Goal: Check status: Check status

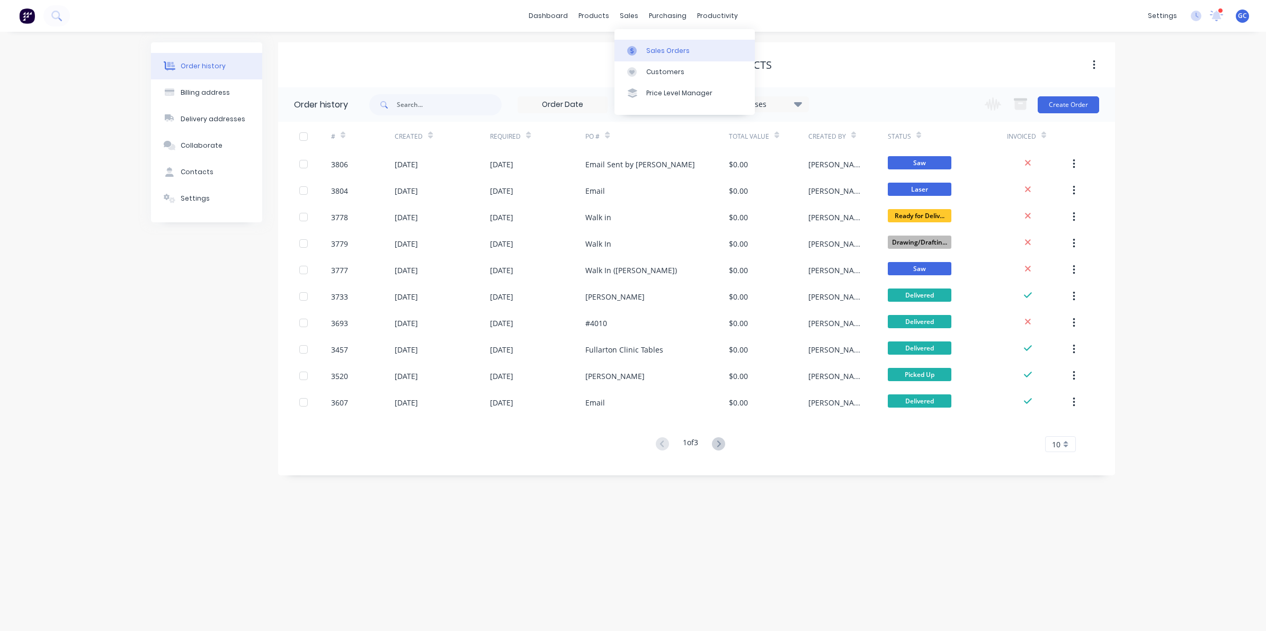
drag, startPoint x: 652, startPoint y: 41, endPoint x: 623, endPoint y: 43, distance: 29.2
click at [652, 41] on link "Sales Orders" at bounding box center [684, 50] width 140 height 21
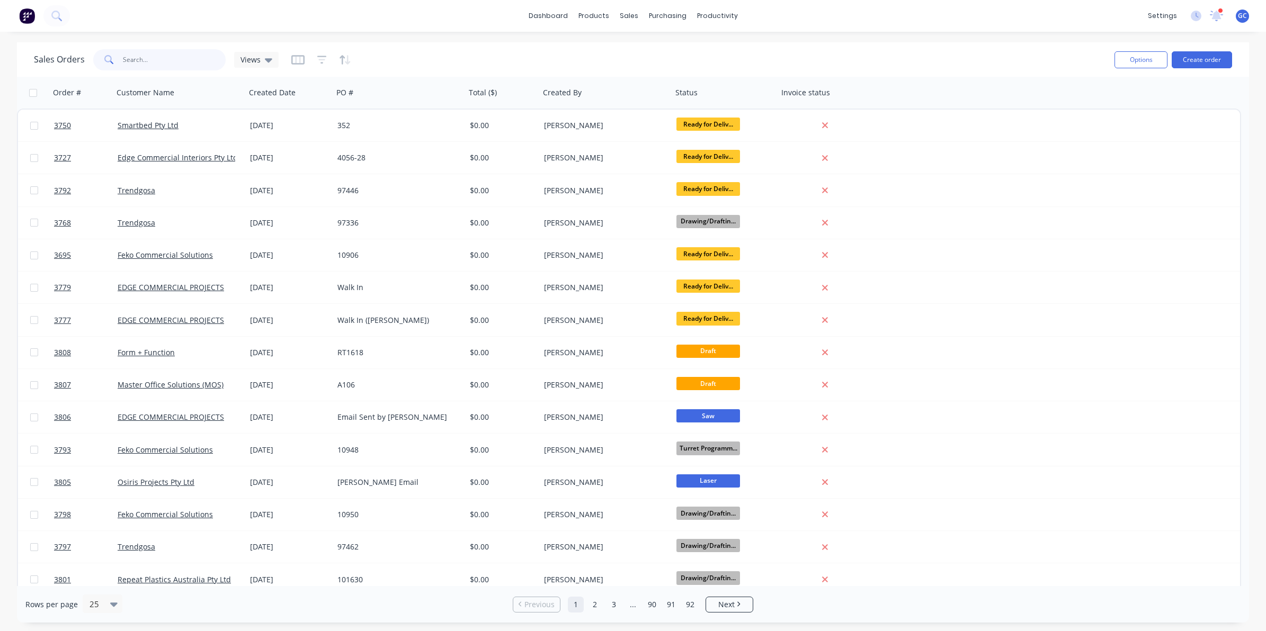
drag, startPoint x: 127, startPoint y: 63, endPoint x: 190, endPoint y: 53, distance: 63.2
click at [127, 63] on input "text" at bounding box center [174, 59] width 103 height 21
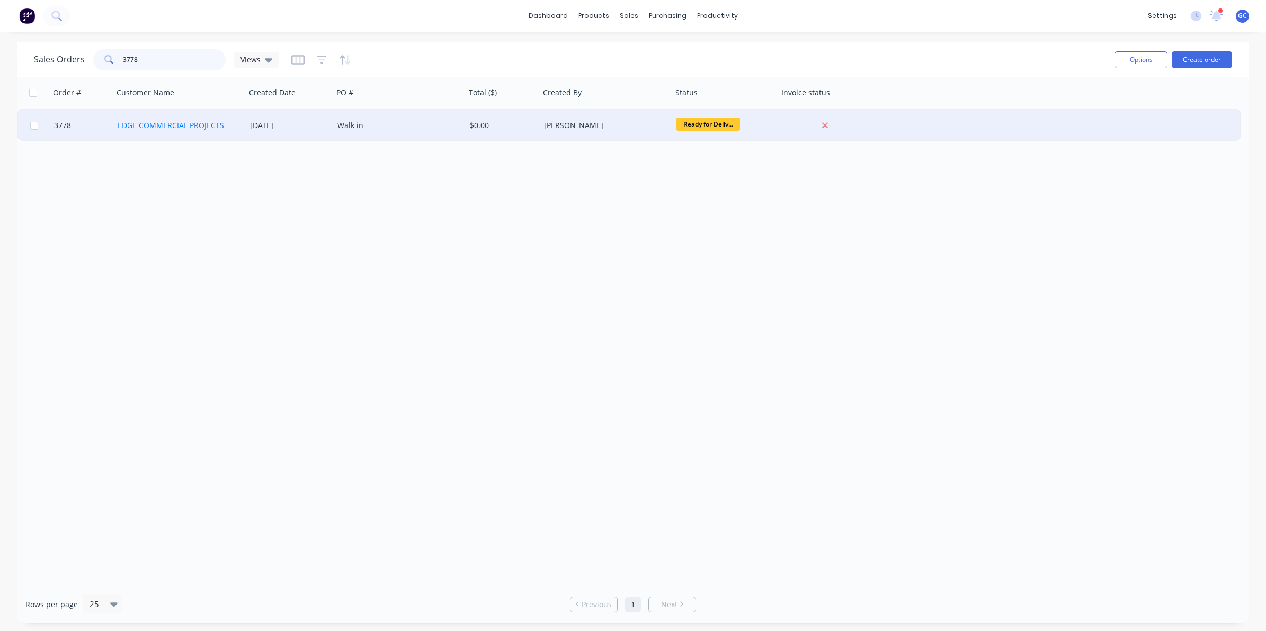
type input "3778"
click at [218, 123] on link "EDGE COMMERCIAL PROJECTS" at bounding box center [171, 125] width 106 height 10
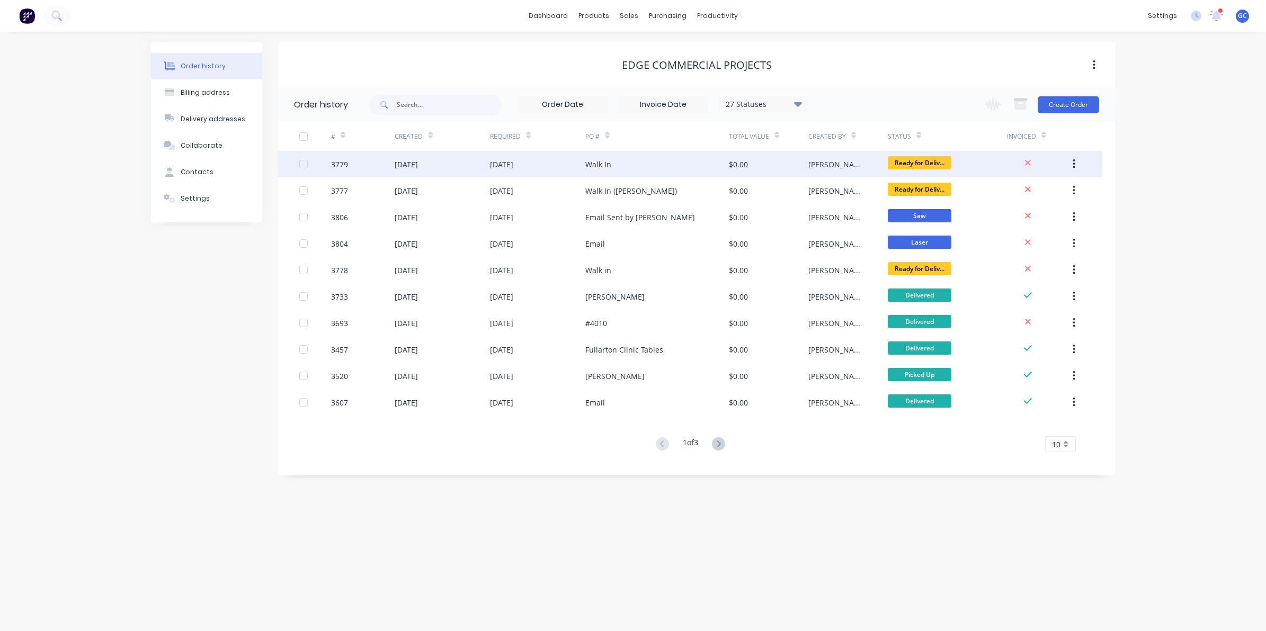
click at [418, 167] on div "[DATE]" at bounding box center [406, 164] width 23 height 11
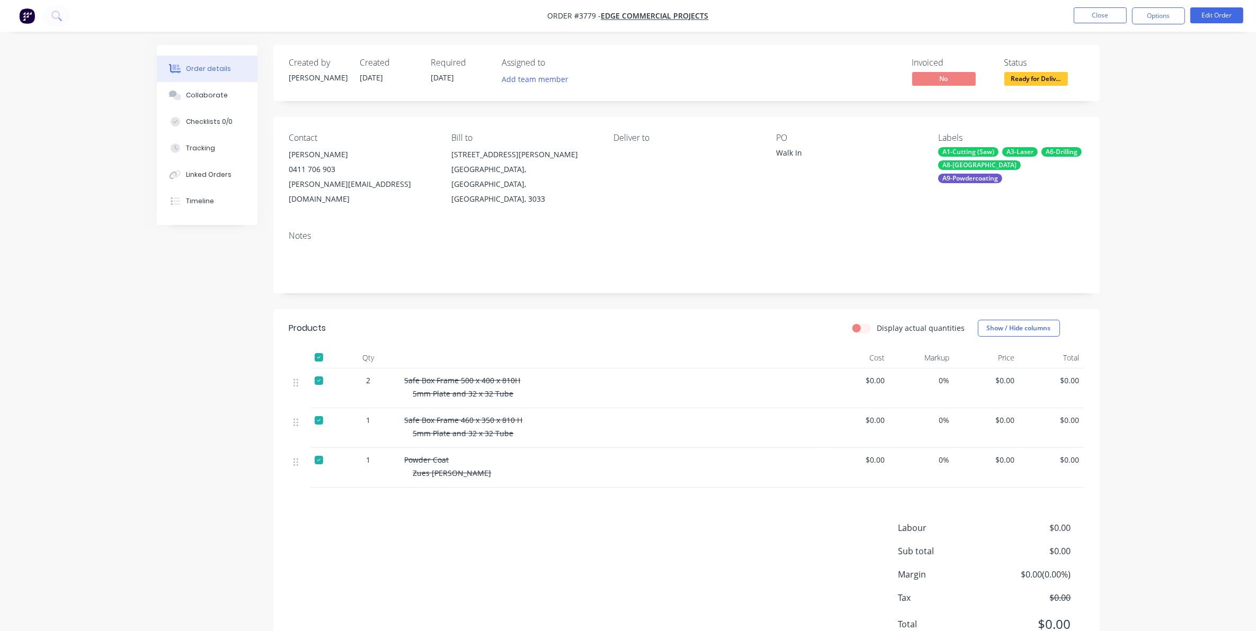
click at [318, 347] on div at bounding box center [318, 357] width 21 height 21
click at [1162, 19] on button "Options" at bounding box center [1158, 15] width 53 height 17
click at [1109, 146] on div "Delivery Docket" at bounding box center [1126, 148] width 97 height 15
click at [1121, 111] on div "Without pricing" at bounding box center [1126, 106] width 97 height 15
click at [1111, 6] on nav "Order #3779 - EDGE COMMERCIAL PROJECTS Close Options Edit Order" at bounding box center [628, 16] width 1256 height 32
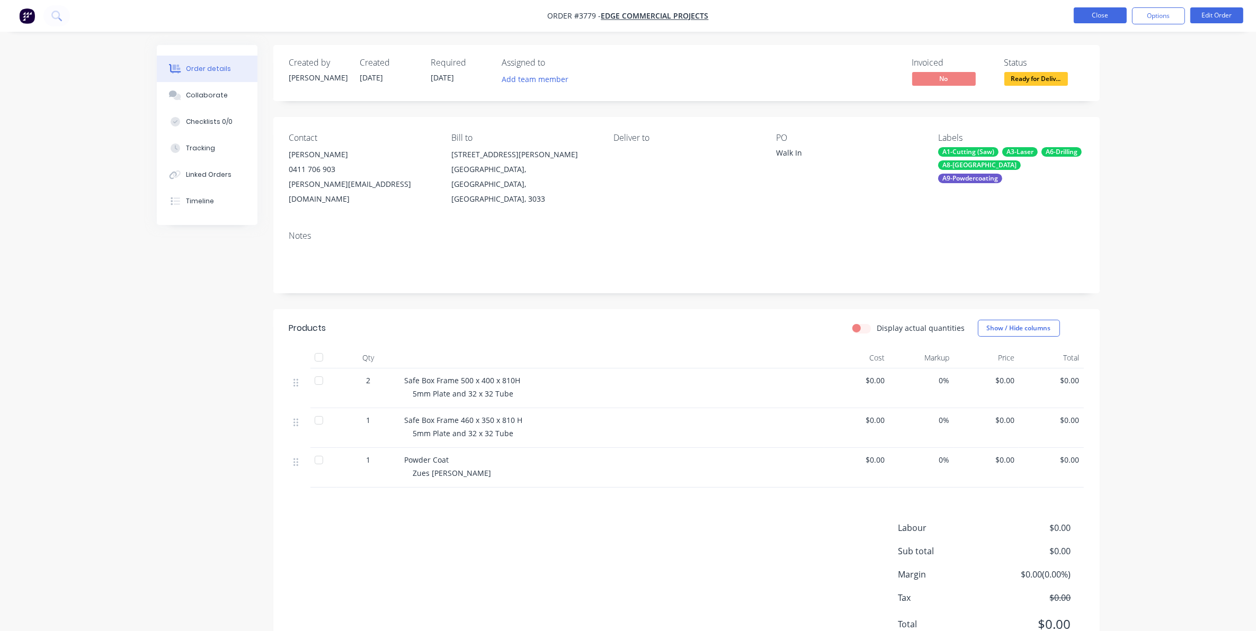
click at [1102, 14] on button "Close" at bounding box center [1100, 15] width 53 height 16
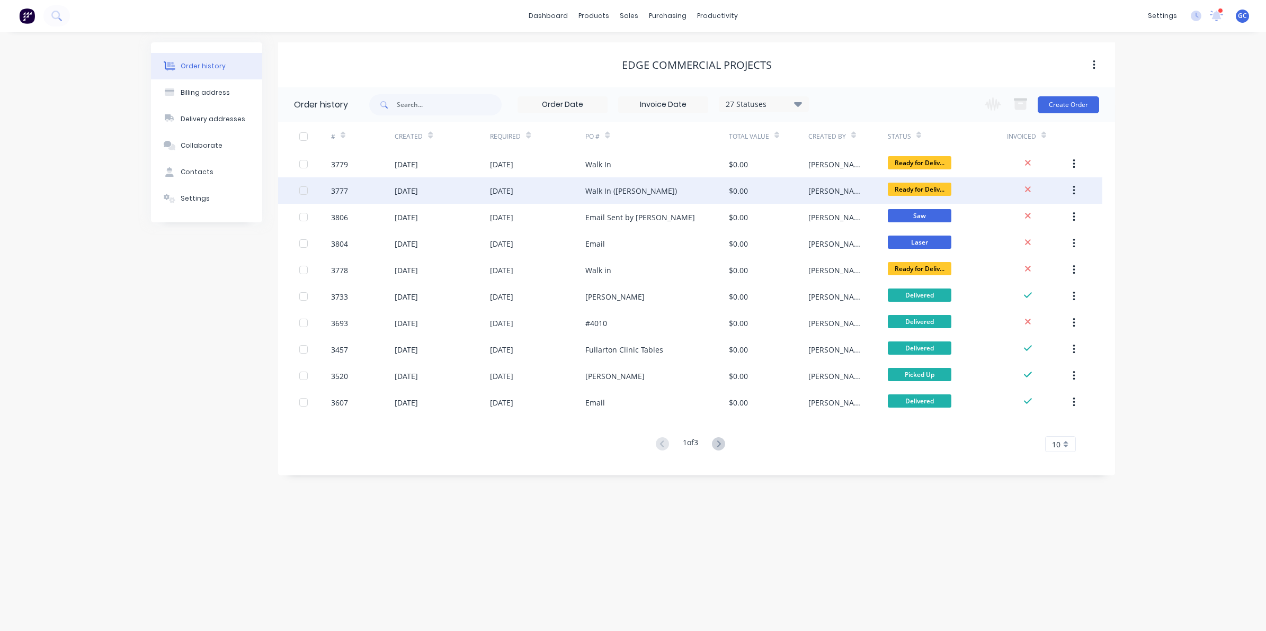
click at [450, 180] on div "[DATE]" at bounding box center [442, 190] width 95 height 26
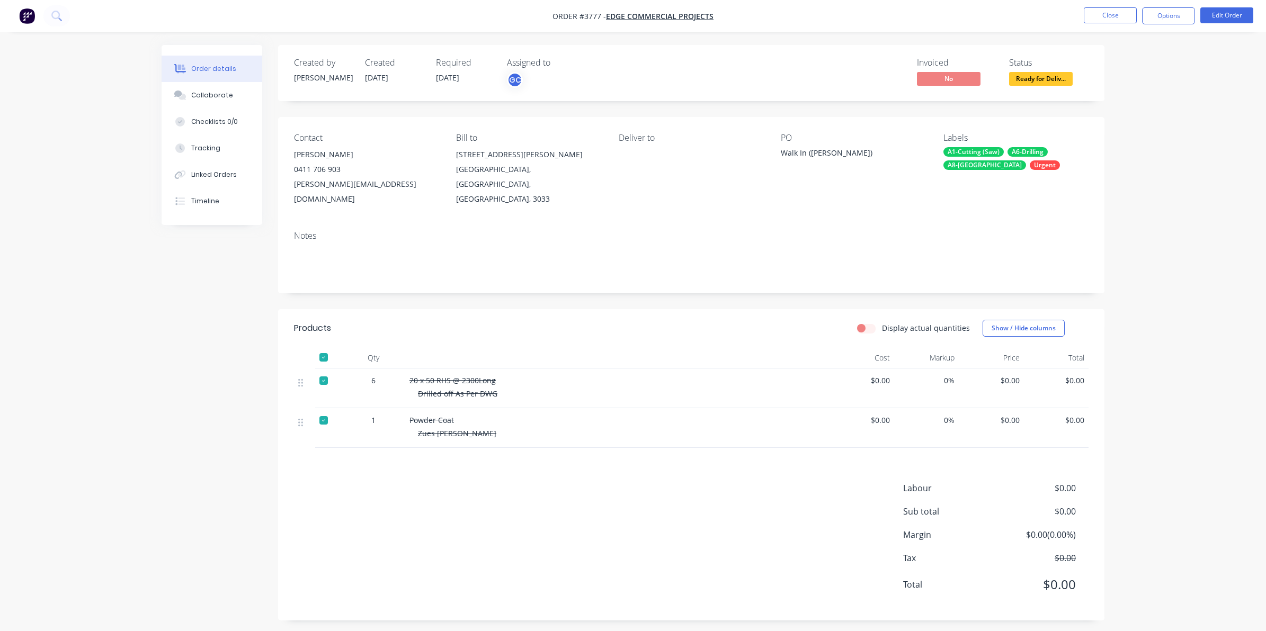
click at [324, 347] on div at bounding box center [323, 357] width 21 height 21
click at [1160, 16] on button "Options" at bounding box center [1168, 15] width 53 height 17
click at [1123, 144] on div "Delivery Docket" at bounding box center [1136, 148] width 97 height 15
click at [1130, 104] on div "Without pricing" at bounding box center [1136, 106] width 97 height 15
click at [1097, 6] on nav "Order #3777 - EDGE COMMERCIAL PROJECTS Close Options EMAIL / PRINT Invoice Part…" at bounding box center [633, 16] width 1266 height 32
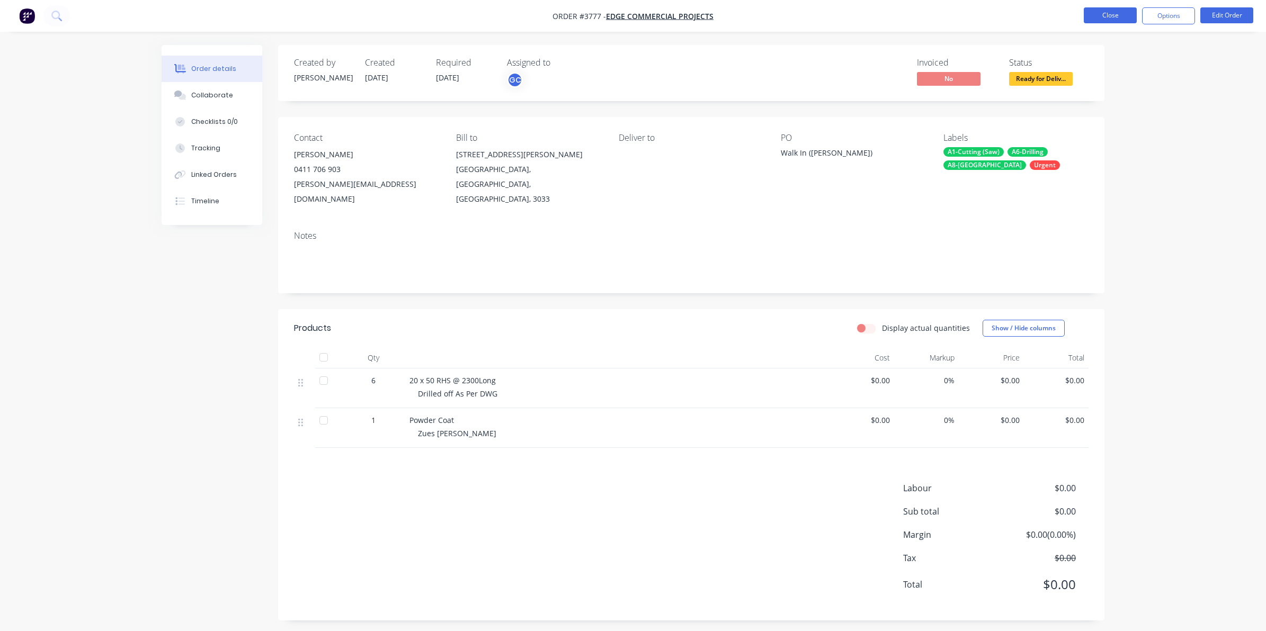
click at [1098, 12] on button "Close" at bounding box center [1110, 15] width 53 height 16
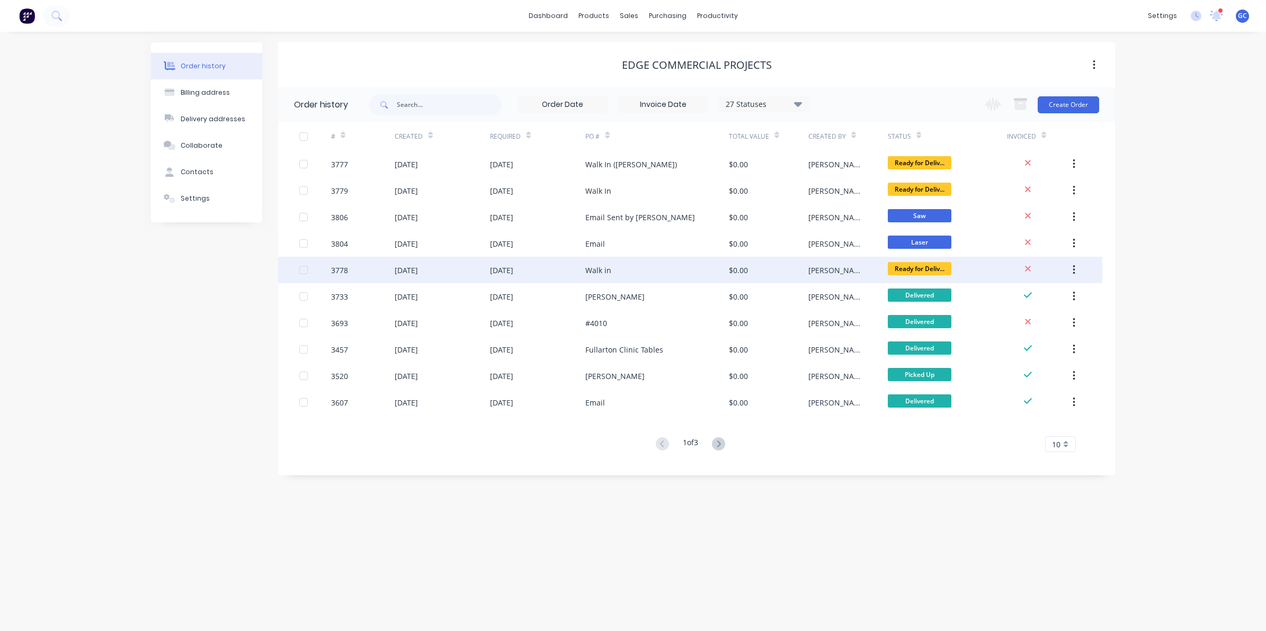
click at [416, 271] on div "[DATE]" at bounding box center [406, 270] width 23 height 11
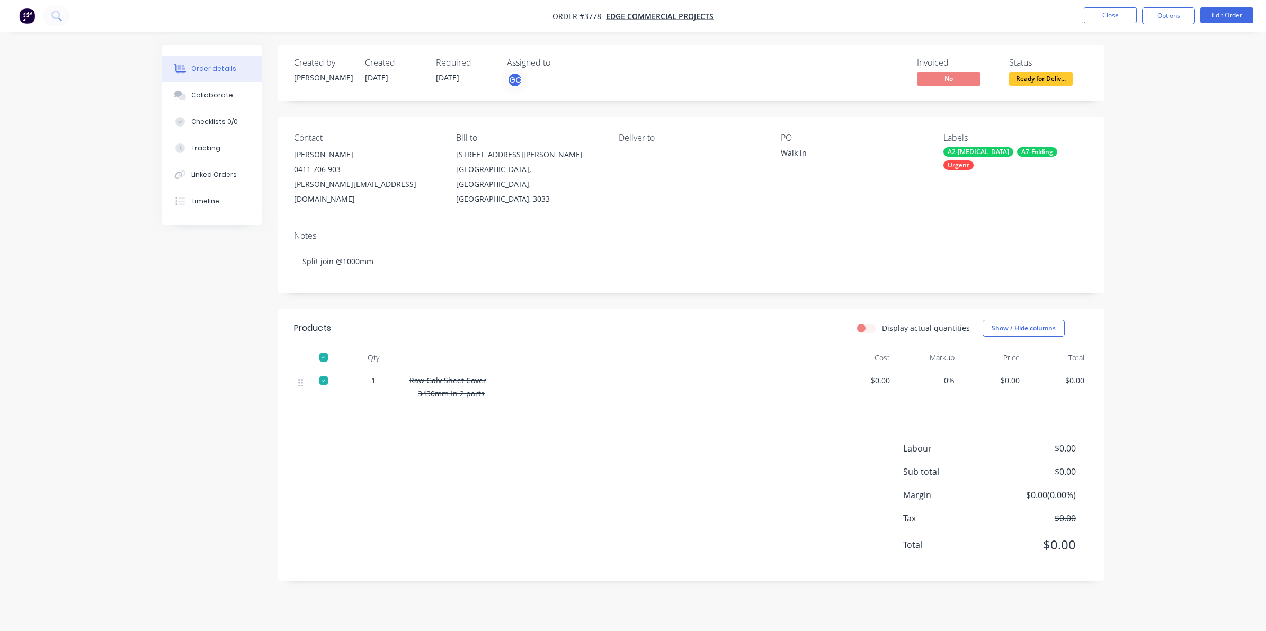
click at [324, 347] on div at bounding box center [323, 357] width 21 height 21
click at [1168, 20] on button "Options" at bounding box center [1168, 15] width 53 height 17
click at [1117, 128] on div "Work Order" at bounding box center [1136, 127] width 97 height 15
click at [1112, 102] on div "Without pricing" at bounding box center [1136, 106] width 97 height 15
drag, startPoint x: 831, startPoint y: 50, endPoint x: 883, endPoint y: 49, distance: 52.5
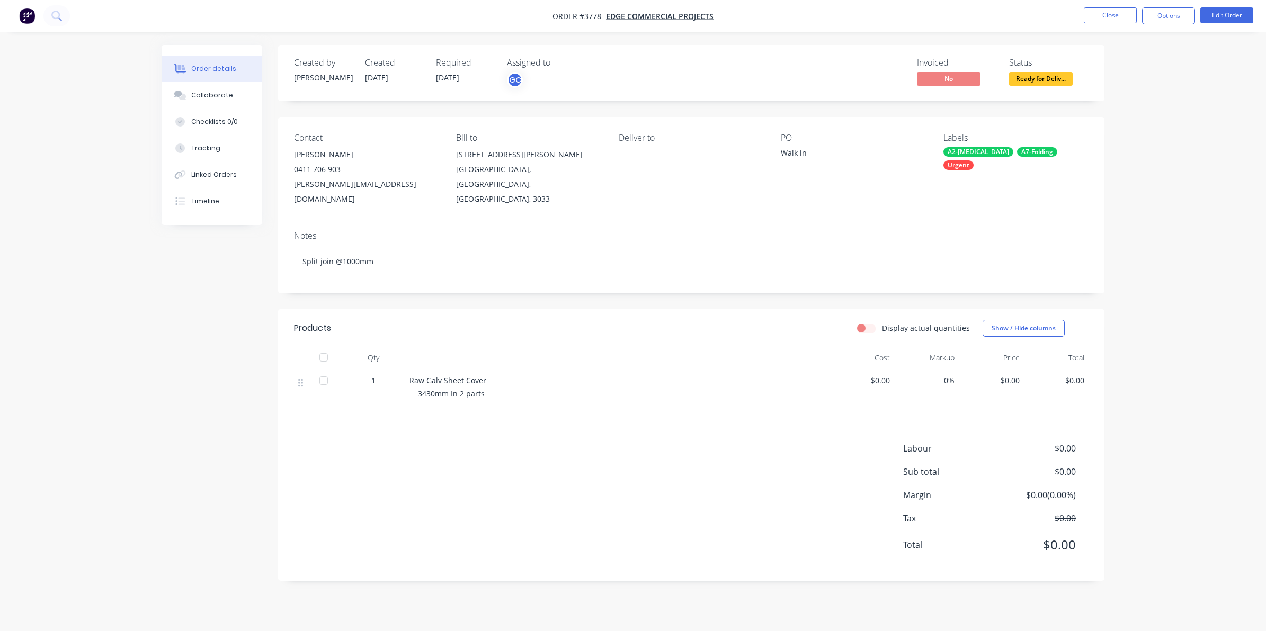
click at [840, 50] on div "Created by [PERSON_NAME] Created [DATE] Required [DATE] Assigned to GC Invoiced…" at bounding box center [691, 73] width 826 height 56
click at [1115, 16] on button "Close" at bounding box center [1110, 15] width 53 height 16
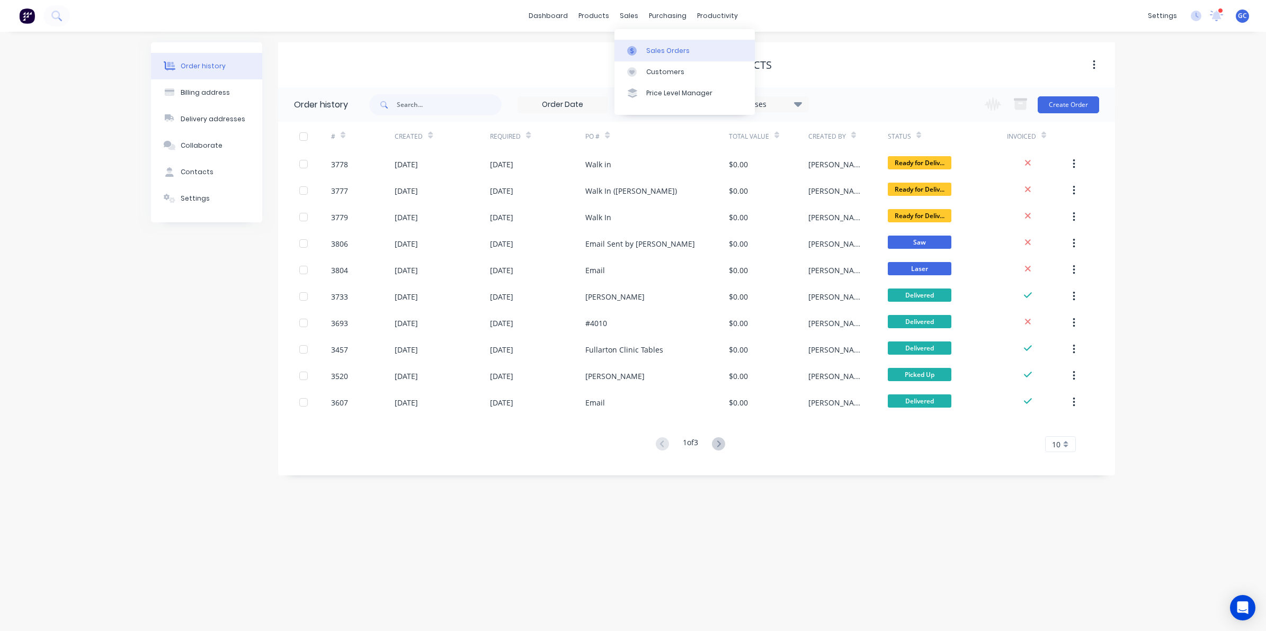
click at [637, 41] on link "Sales Orders" at bounding box center [684, 50] width 140 height 21
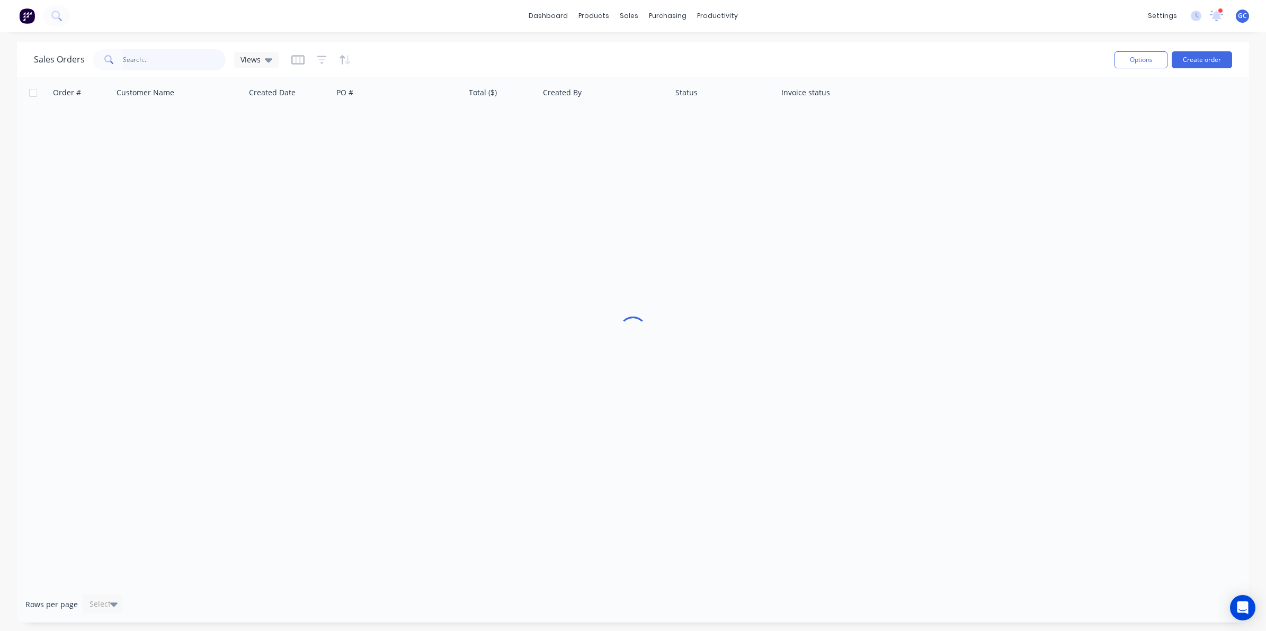
click at [154, 63] on input "text" at bounding box center [174, 59] width 103 height 21
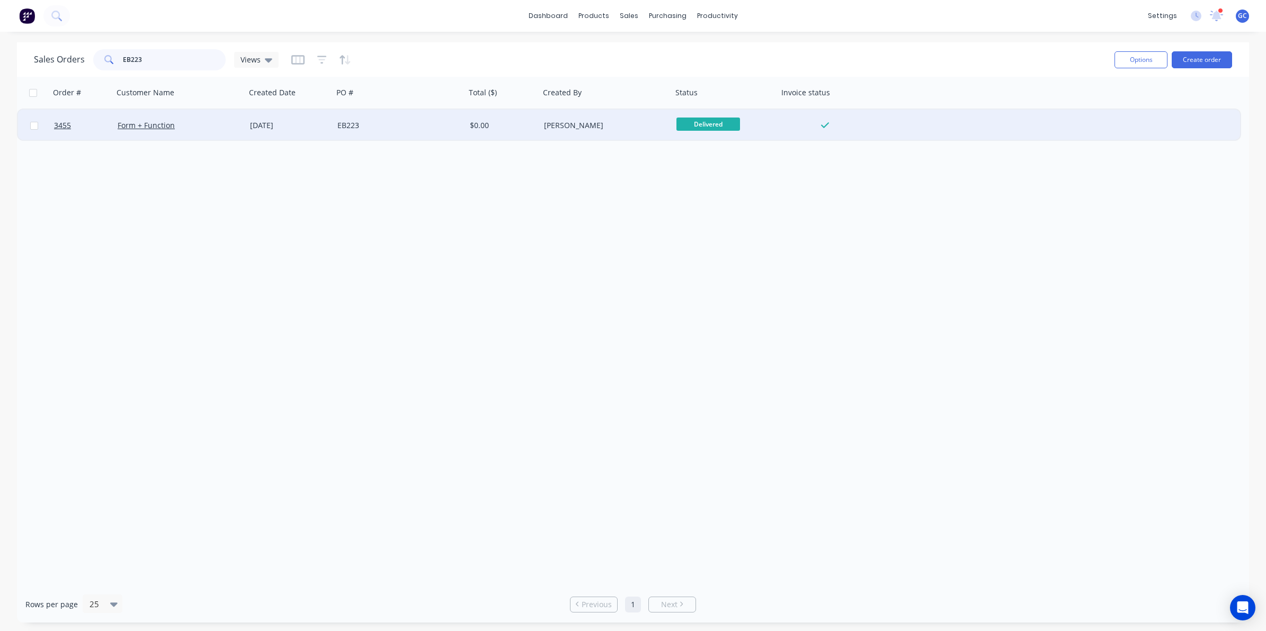
type input "EB223"
click at [409, 127] on div "EB223" at bounding box center [396, 125] width 118 height 11
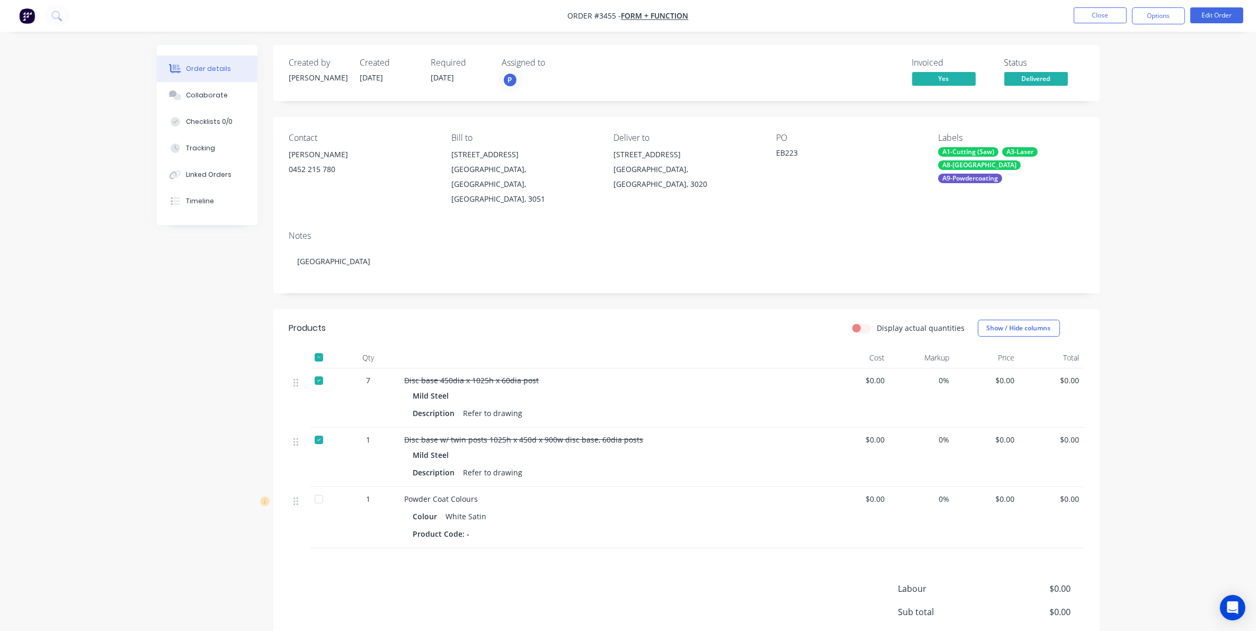
click at [319, 347] on div at bounding box center [318, 357] width 21 height 21
click at [238, 86] on button "Collaborate" at bounding box center [207, 95] width 101 height 26
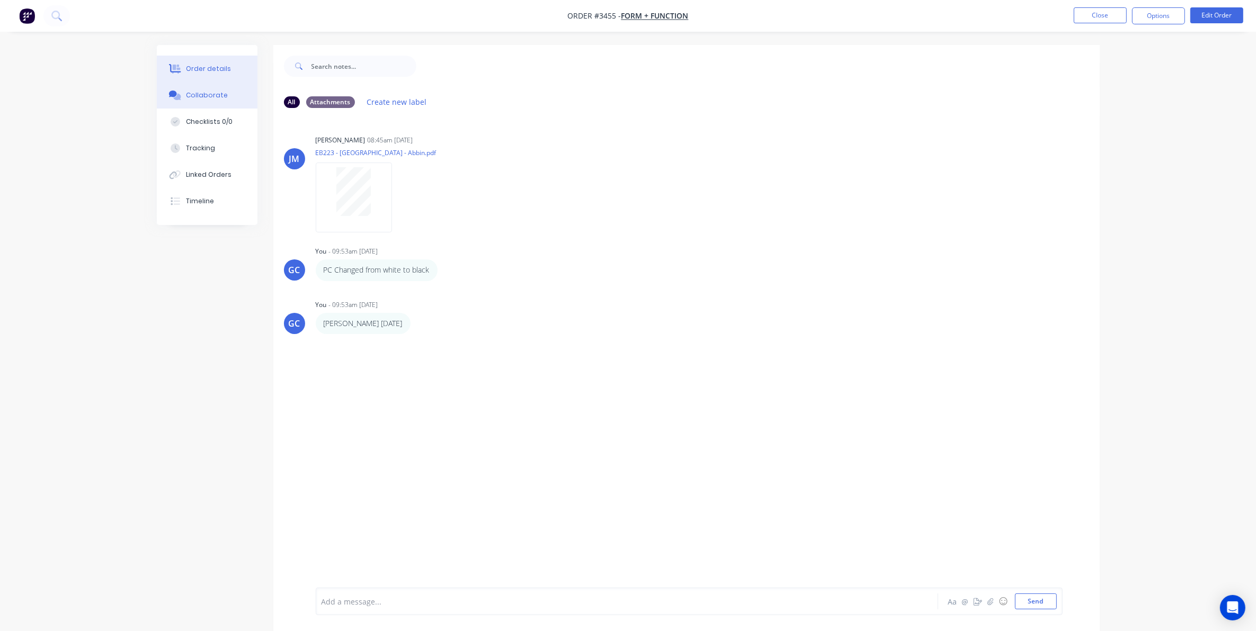
click at [220, 72] on div "Order details" at bounding box center [208, 69] width 45 height 10
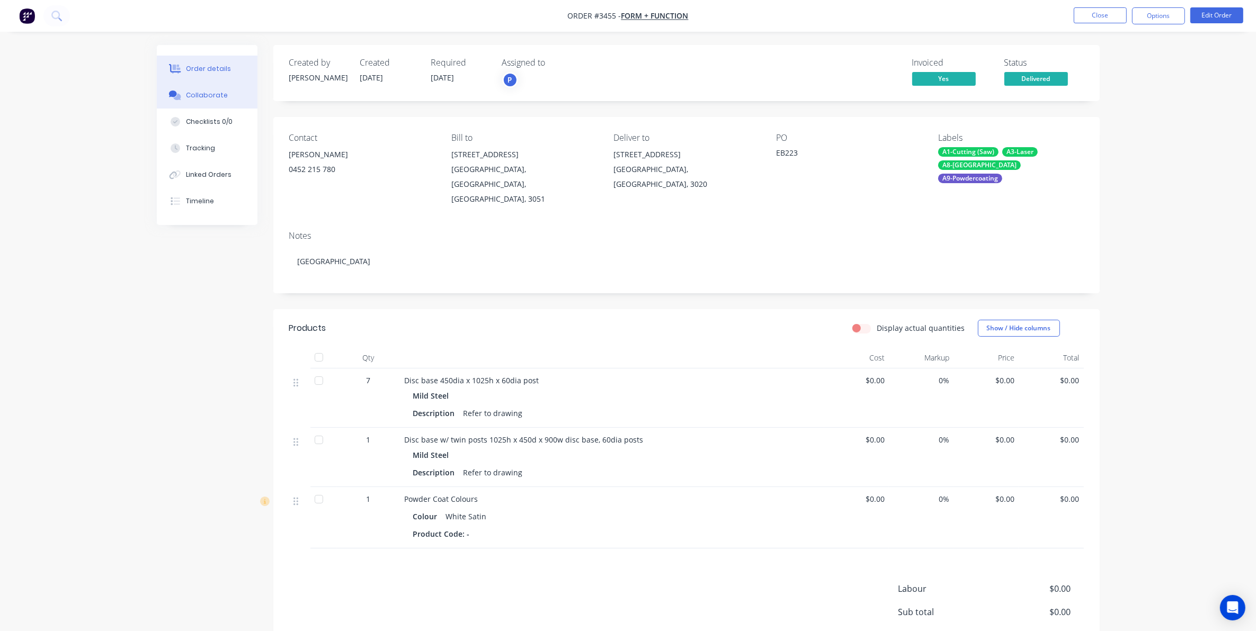
click at [217, 98] on div "Collaborate" at bounding box center [207, 96] width 42 height 10
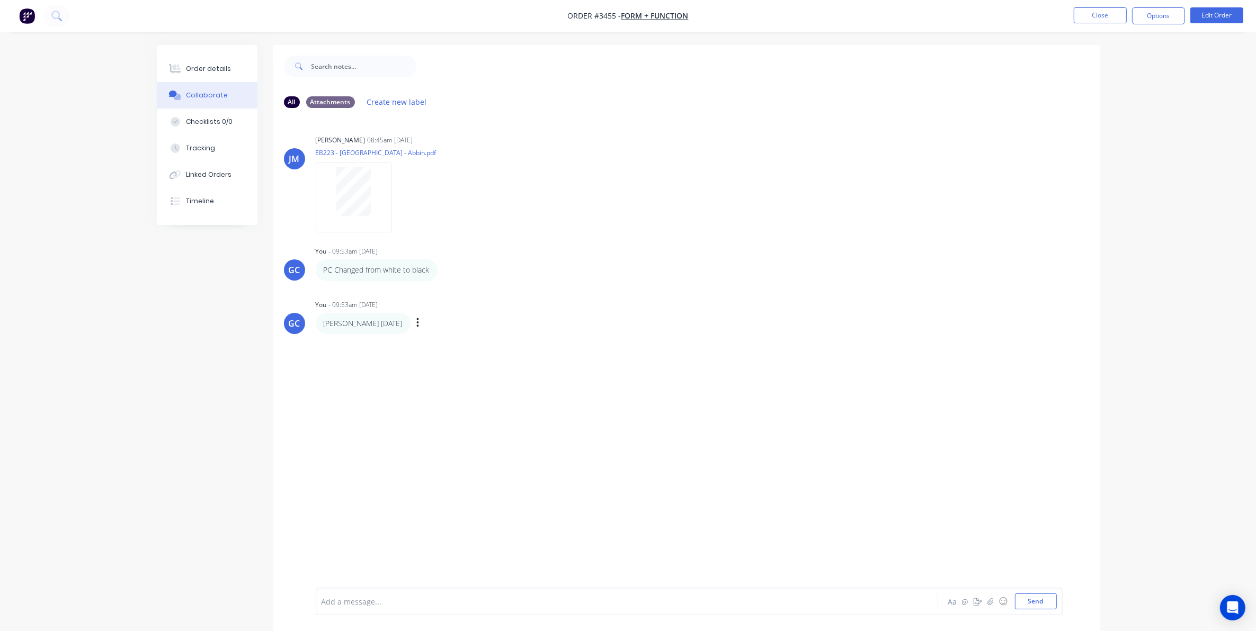
click at [478, 324] on div "Erin 12/6/25 Labels Edit Delete" at bounding box center [481, 323] width 331 height 21
click at [567, 208] on div "Joe Muscari 08:45am 14/05/25 EB223 - TAB Bourke Street - Abbin.pdf Labels Downl…" at bounding box center [481, 179] width 331 height 95
drag, startPoint x: 337, startPoint y: 274, endPoint x: 531, endPoint y: 266, distance: 194.6
click at [512, 274] on div "PC Changed from white to black Labels Edit Delete" at bounding box center [481, 270] width 331 height 21
click at [586, 266] on div "PC Changed from white to black Labels Edit Delete" at bounding box center [481, 270] width 331 height 21
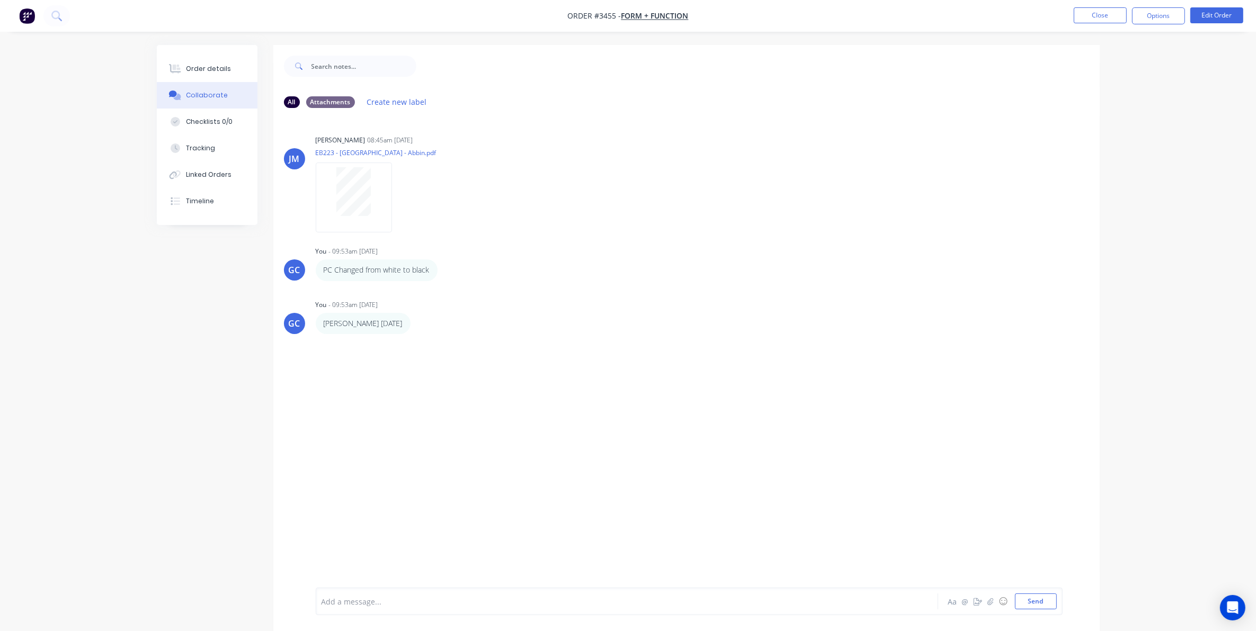
click at [338, 373] on div "JM Joe Muscari 08:45am 14/05/25 EB223 - TAB Bourke Street - Abbin.pdf Labels Do…" at bounding box center [686, 352] width 826 height 471
drag, startPoint x: 324, startPoint y: 323, endPoint x: 365, endPoint y: 332, distance: 42.3
click at [365, 332] on div "Erin 12/6/25" at bounding box center [363, 323] width 95 height 21
click at [400, 395] on div "JM Joe Muscari 08:45am 14/05/25 EB223 - TAB Bourke Street - Abbin.pdf Labels Do…" at bounding box center [686, 352] width 826 height 471
click at [213, 69] on div "Order details" at bounding box center [208, 69] width 45 height 10
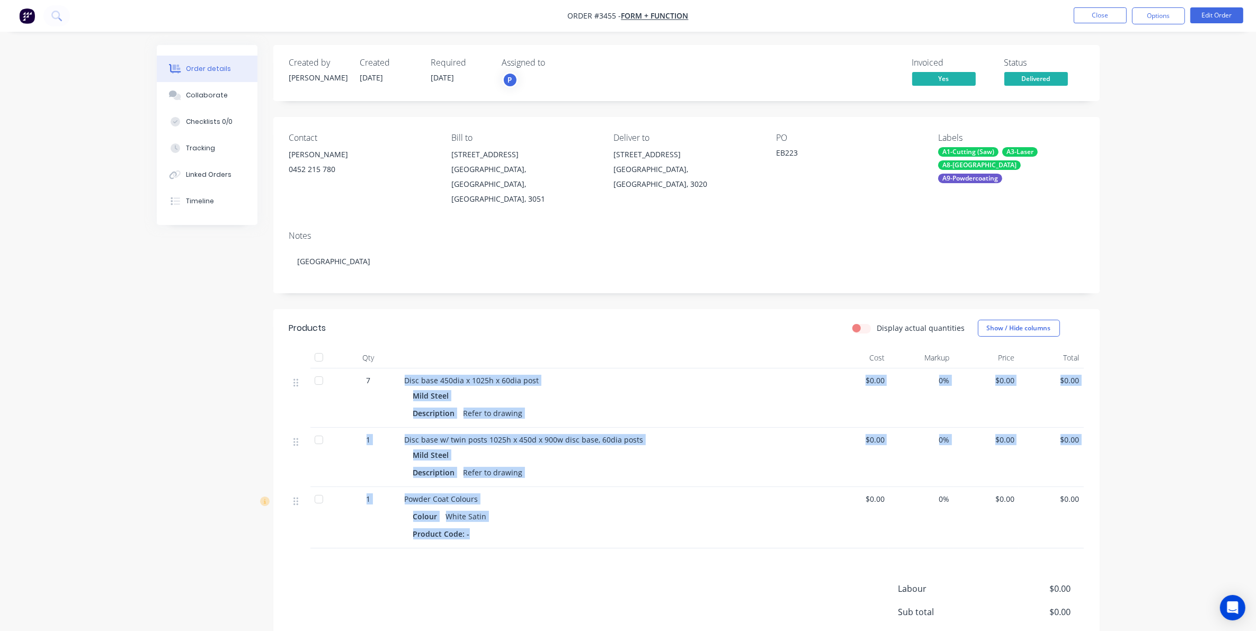
drag, startPoint x: 513, startPoint y: 512, endPoint x: 380, endPoint y: 350, distance: 209.6
click at [380, 369] on div "7 Disc base 450dia x 1025h x 60dia post Mild Steel Description Refer to drawing…" at bounding box center [686, 459] width 794 height 180
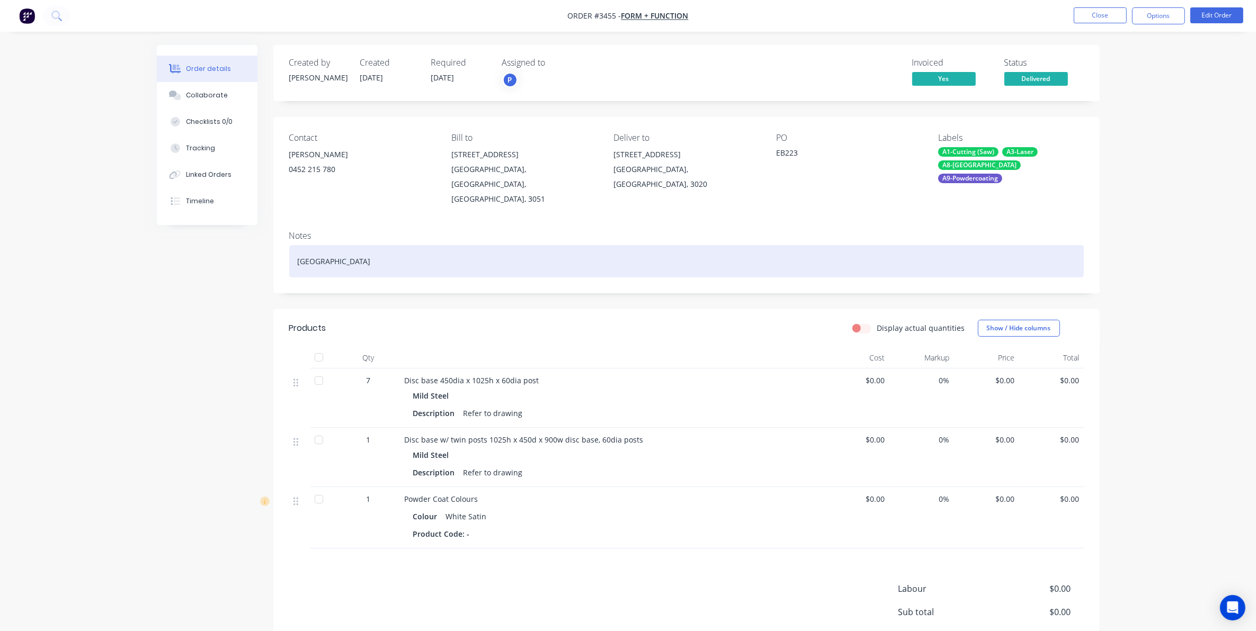
click at [469, 245] on div "TAB Bourke Street" at bounding box center [686, 261] width 794 height 32
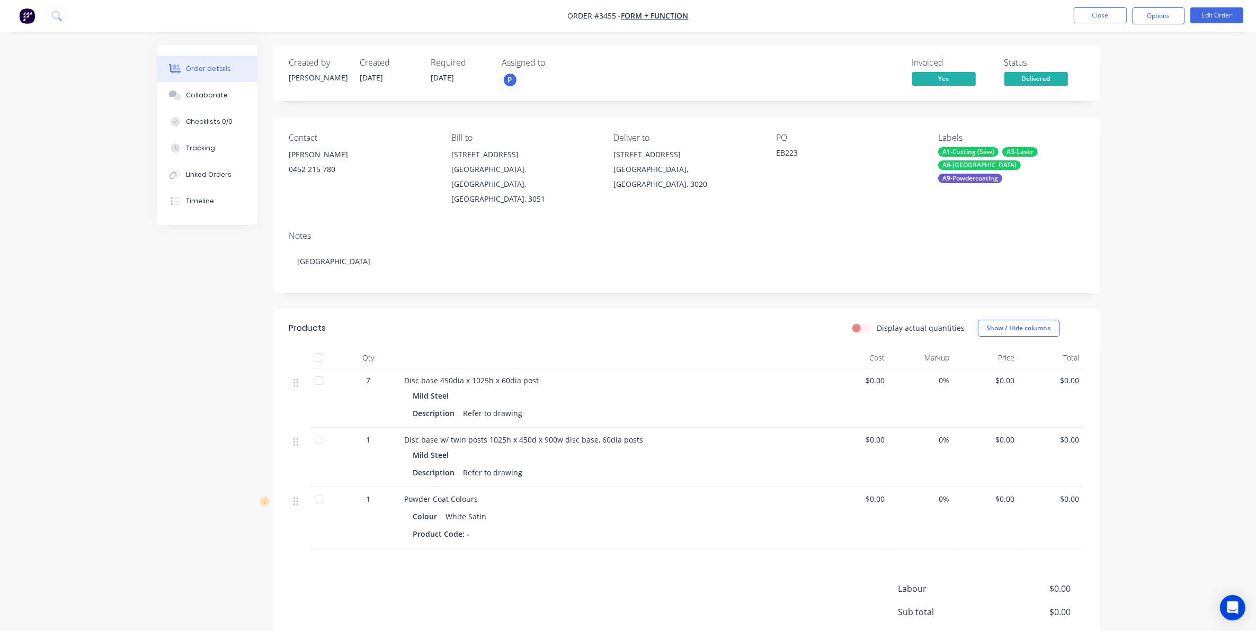
click at [440, 197] on div "Contact Erin Barnard 0452 215 780 Bill to 392 Victoria Street North Melbourne, …" at bounding box center [686, 169] width 826 height 105
click at [636, 85] on div "Invoiced Yes Status Delivered" at bounding box center [846, 73] width 476 height 31
click at [1100, 16] on button "Close" at bounding box center [1100, 15] width 53 height 16
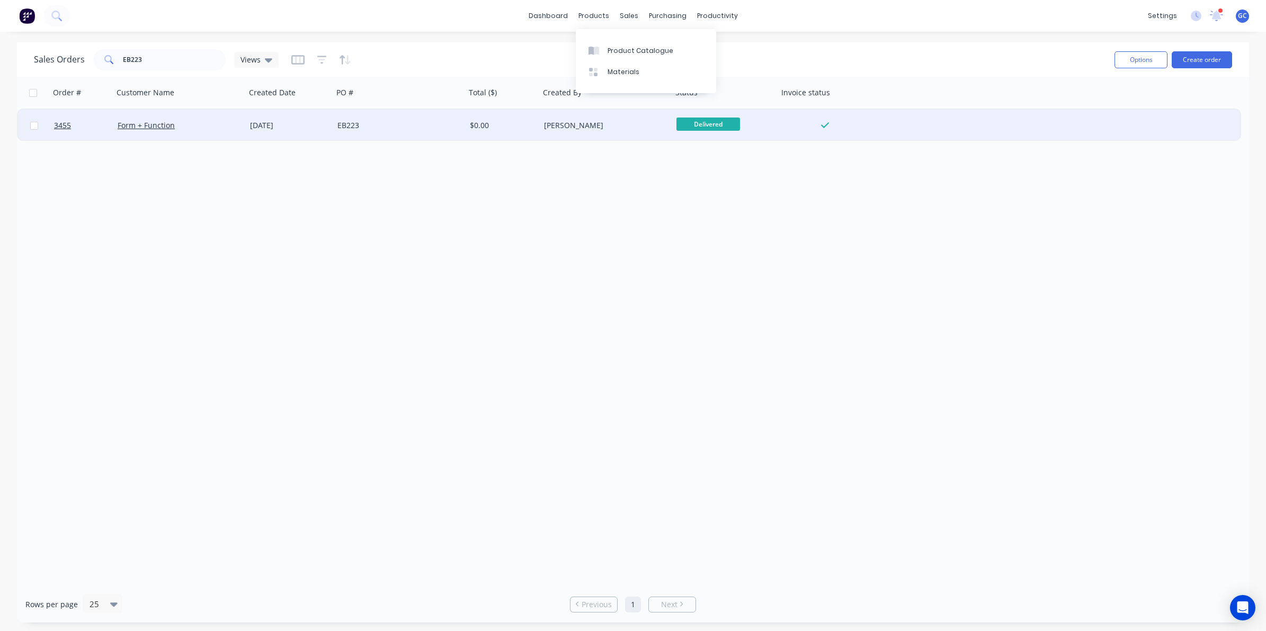
click at [224, 117] on div "Form + Function" at bounding box center [179, 126] width 132 height 32
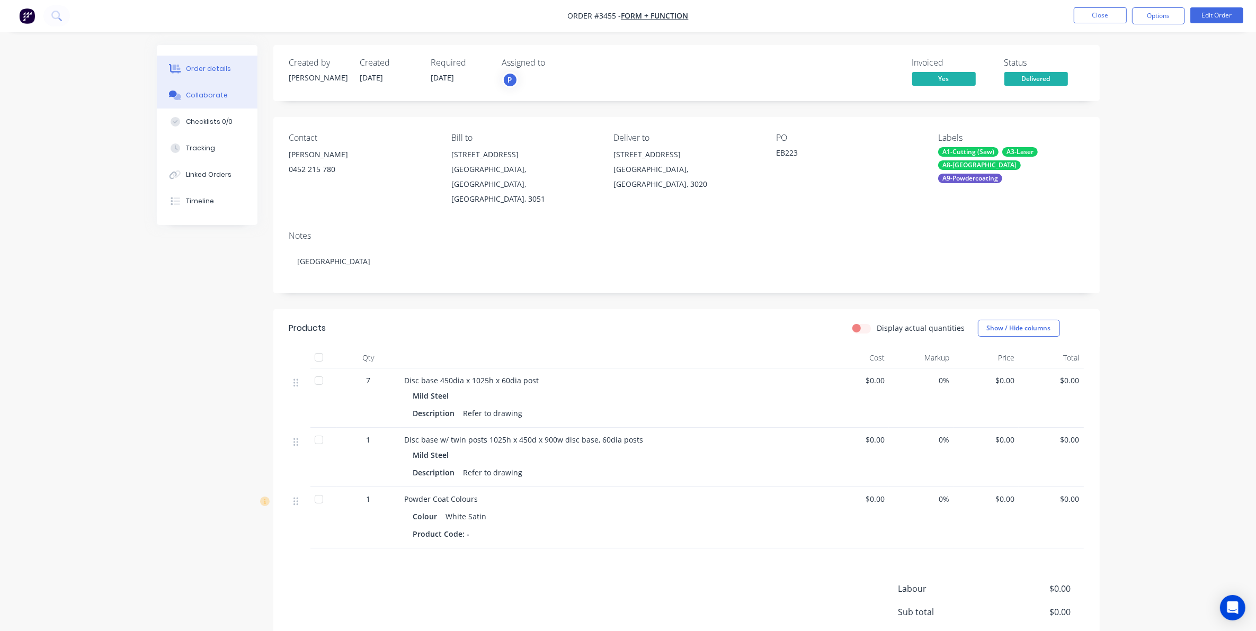
click at [224, 87] on button "Collaborate" at bounding box center [207, 95] width 101 height 26
